Goal: Navigation & Orientation: Find specific page/section

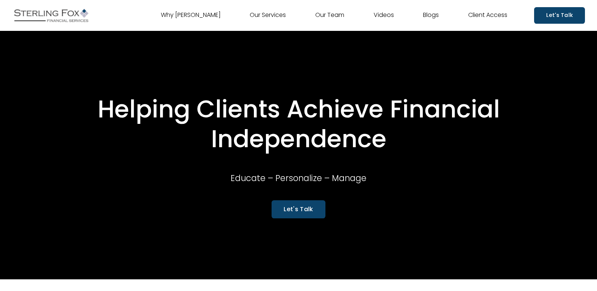
click at [388, 15] on link "Videos" at bounding box center [384, 15] width 20 height 12
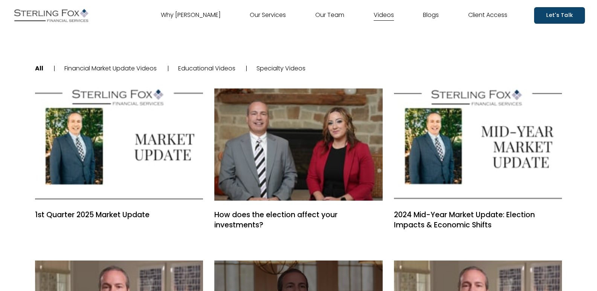
click at [330, 15] on link "Our Team" at bounding box center [330, 15] width 29 height 12
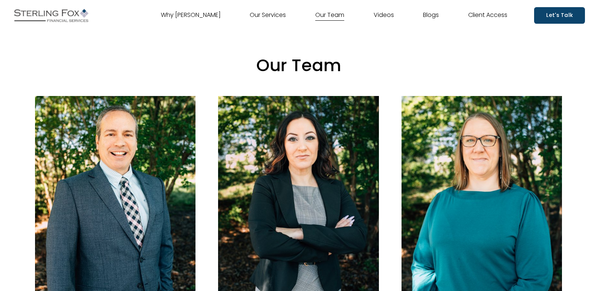
click at [435, 18] on link "Blogs" at bounding box center [431, 15] width 16 height 12
